Goal: Book appointment/travel/reservation

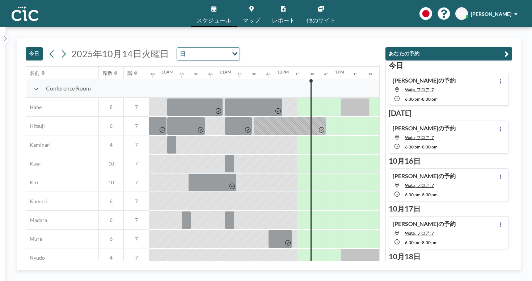
scroll to position [0, 565]
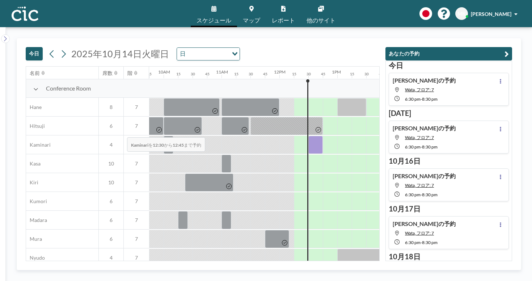
click at [308, 136] on div at bounding box center [315, 145] width 14 height 18
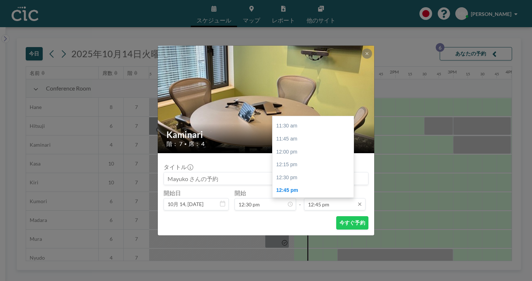
click at [330, 198] on input "12:45 pm" at bounding box center [335, 204] width 62 height 12
click at [320, 240] on div "02:30 pm" at bounding box center [313, 246] width 81 height 13
type input "02:30 pm"
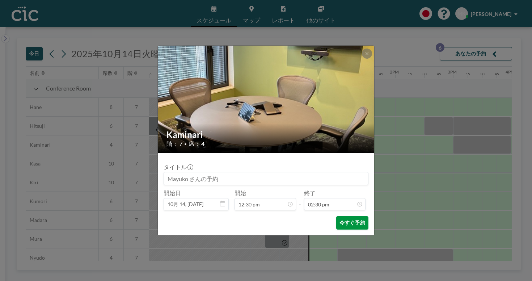
scroll to position [670, 0]
click at [338, 216] on button "今すぐ予約" at bounding box center [352, 222] width 32 height 13
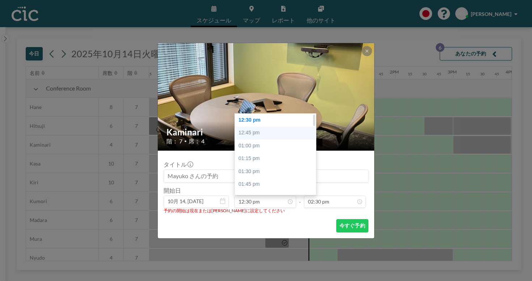
click at [269, 126] on div "12:45 pm" at bounding box center [275, 132] width 81 height 13
type input "12:45 pm"
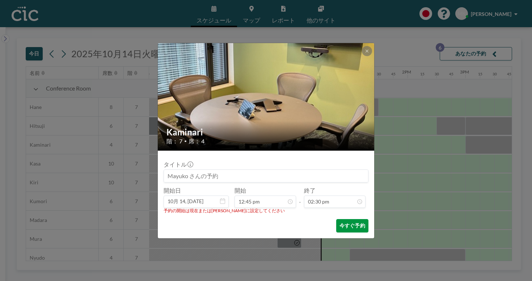
click at [336, 219] on button "今すぐ予約" at bounding box center [352, 225] width 32 height 13
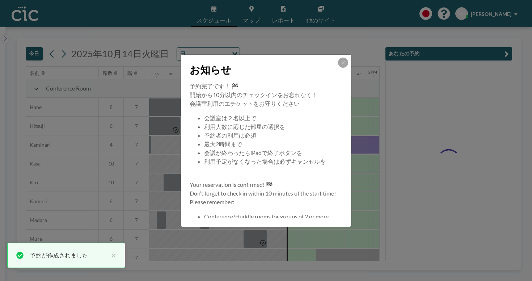
scroll to position [0, 588]
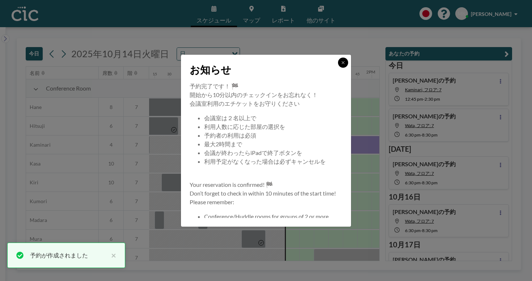
click at [341, 65] on icon at bounding box center [343, 62] width 4 height 4
